Goal: Navigation & Orientation: Understand site structure

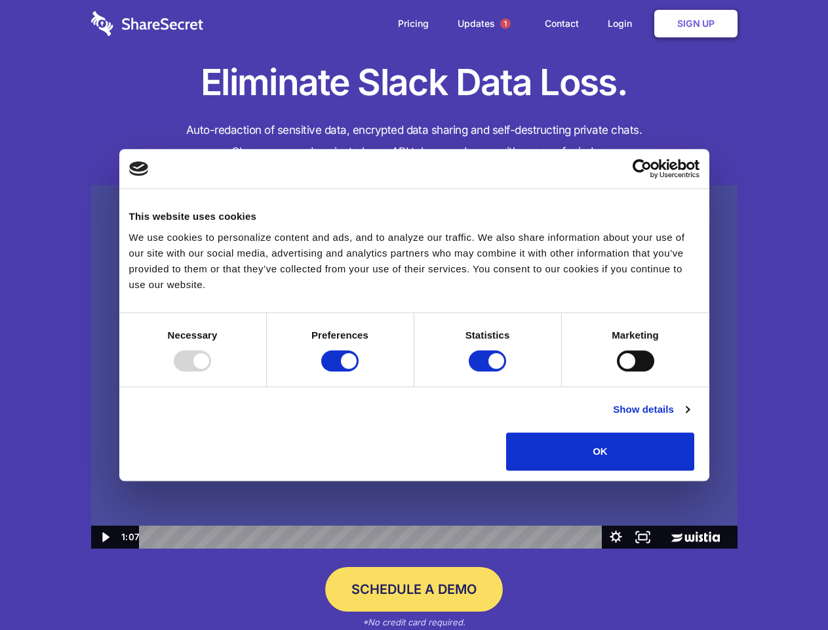
click at [414, 315] on img at bounding box center [414, 367] width 647 height 364
click at [211, 371] on div at bounding box center [192, 360] width 37 height 21
click at [359, 371] on input "Preferences" at bounding box center [339, 360] width 37 height 21
checkbox input "false"
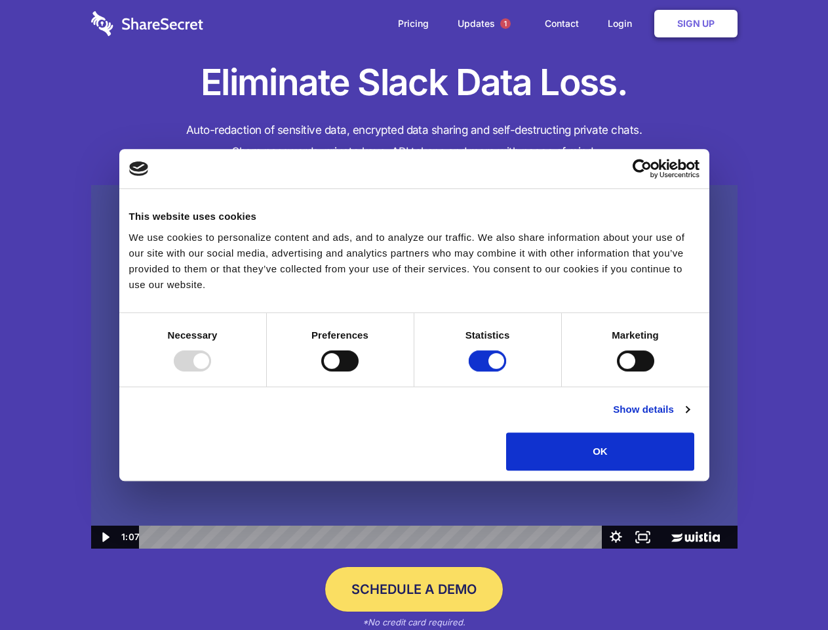
click at [489, 371] on input "Statistics" at bounding box center [487, 360] width 37 height 21
checkbox input "false"
click at [617, 371] on input "Marketing" at bounding box center [635, 360] width 37 height 21
checkbox input "true"
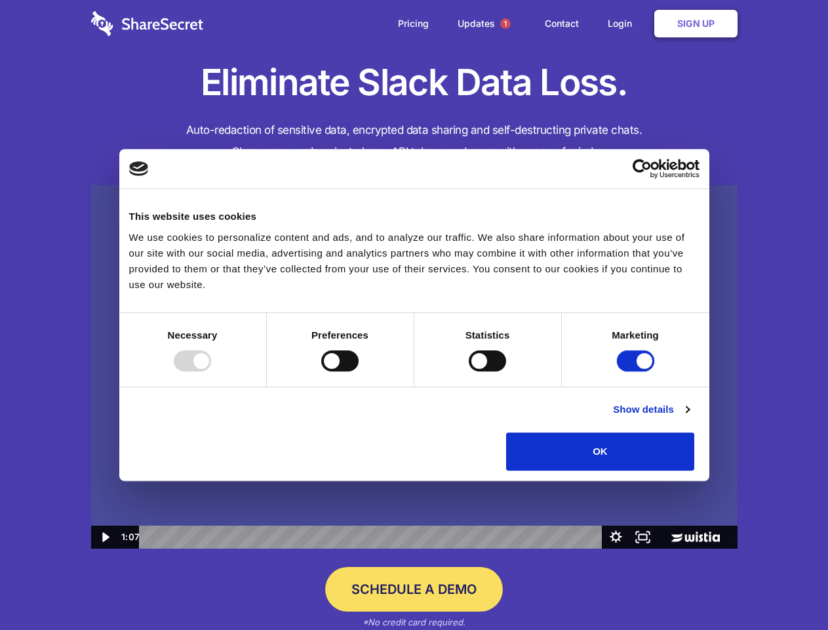
checkbox input "true"
